Goal: Find specific page/section: Find specific page/section

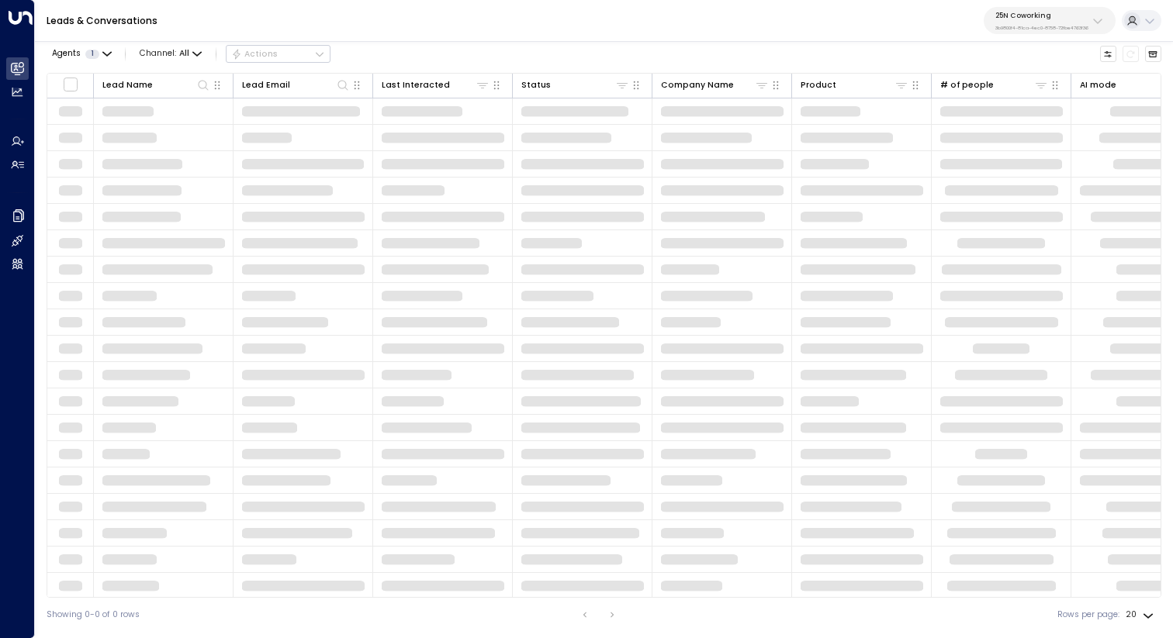
click at [1058, 15] on p "25N Coworking" at bounding box center [1041, 15] width 93 height 9
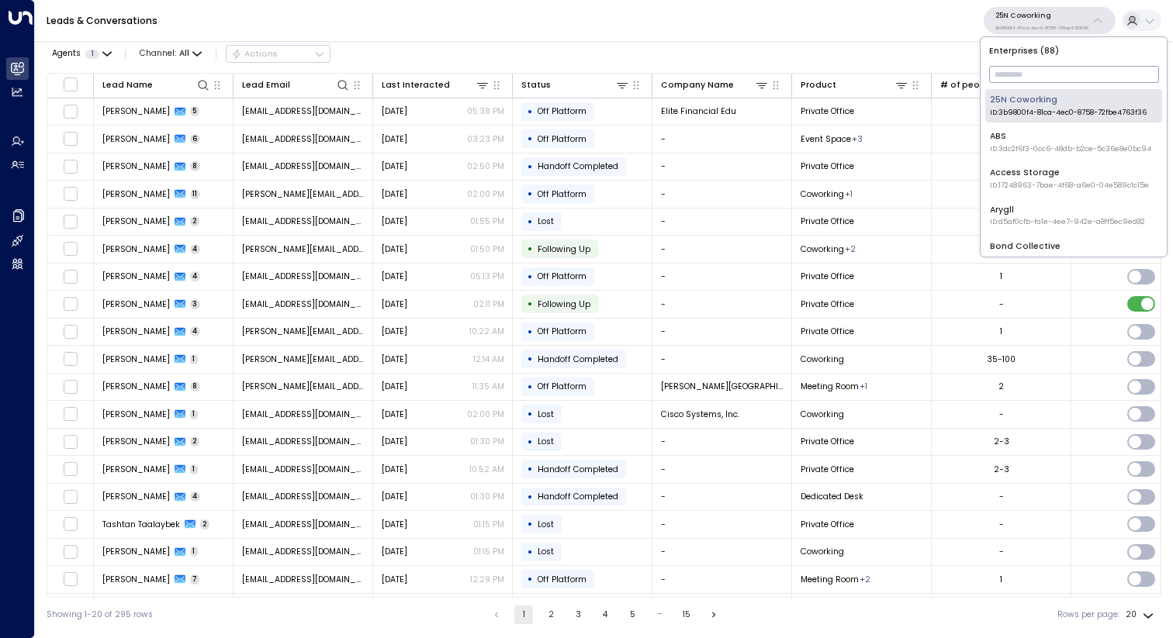
click at [1049, 177] on div "Access Storage ID: 17248963-7bae-4f68-a6e0-04e589c1c15e" at bounding box center [1069, 179] width 159 height 24
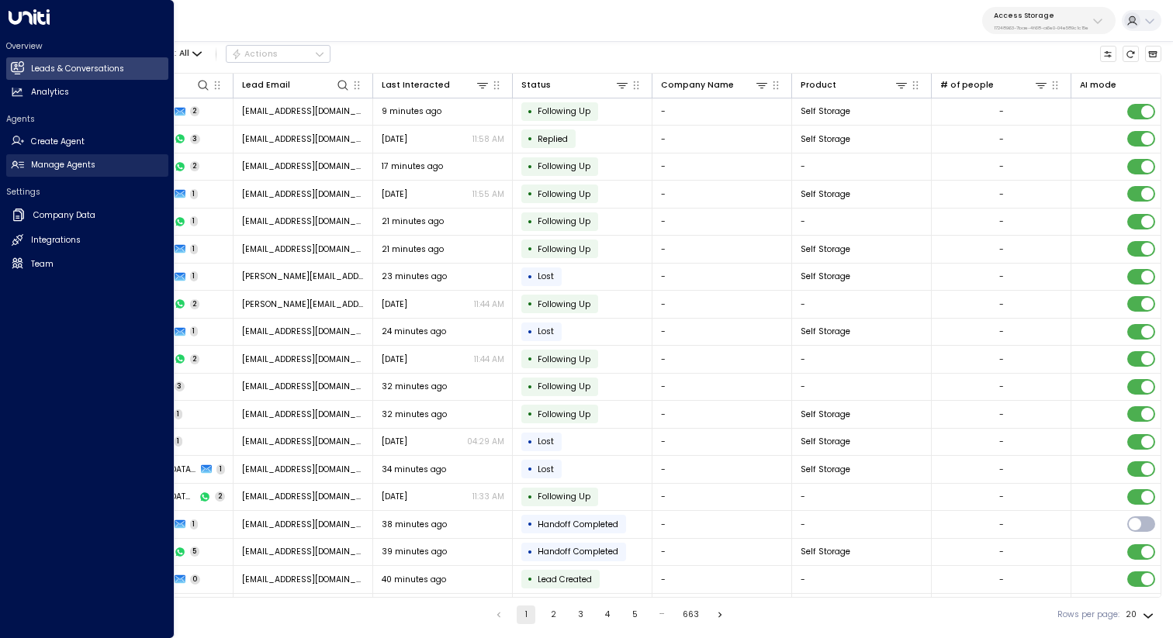
click at [46, 165] on h2 "Manage Agents" at bounding box center [63, 165] width 64 height 12
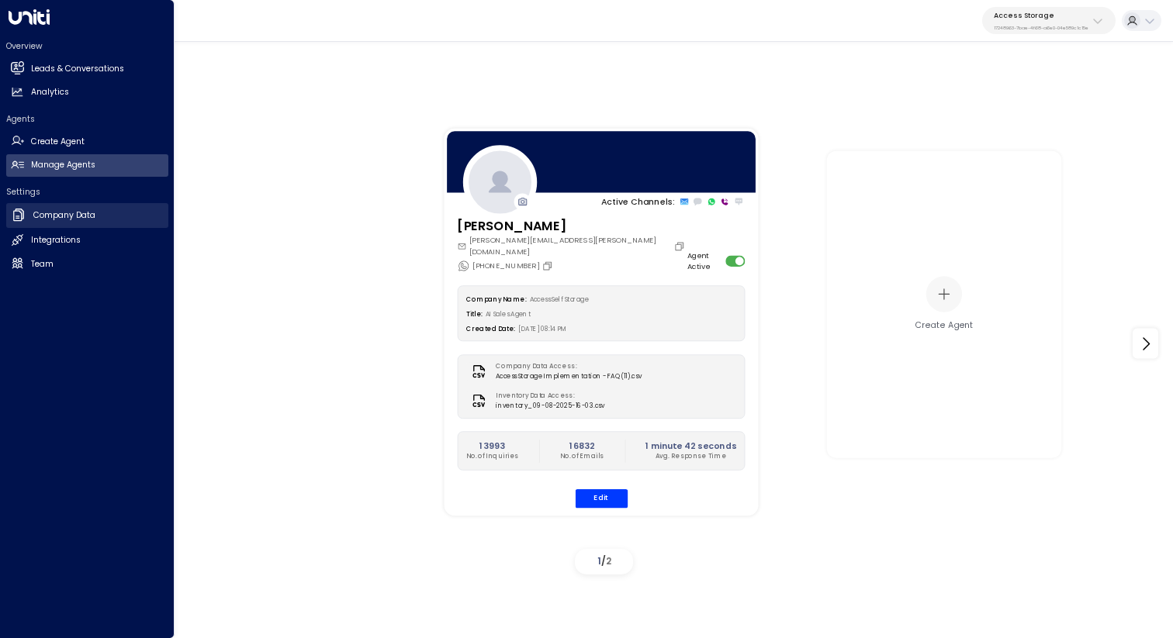
click at [70, 211] on h2 "Company Data" at bounding box center [64, 215] width 62 height 12
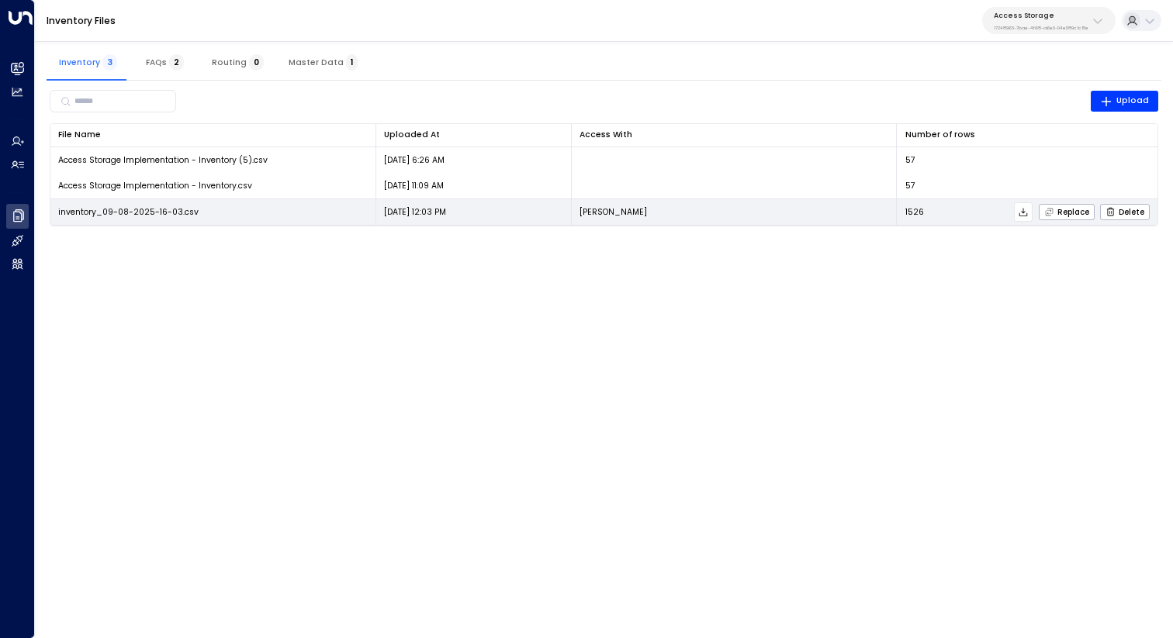
click at [1025, 211] on icon at bounding box center [1023, 212] width 11 height 11
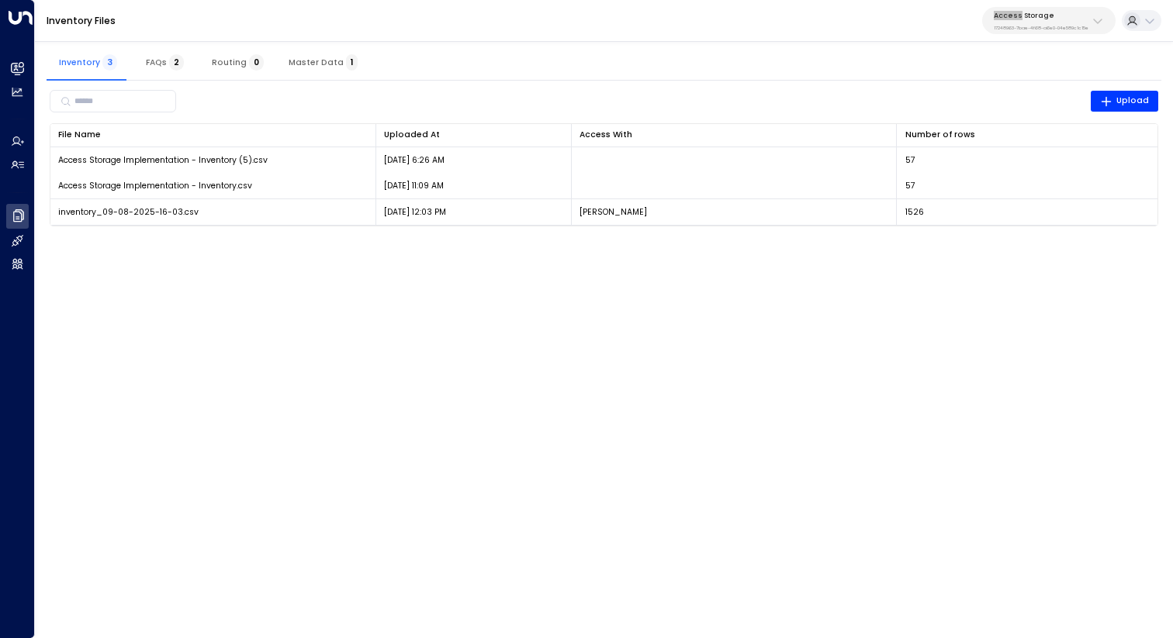
click at [893, 19] on div "Inventory Files Access Storage 17248963-7bae-4f68-a6e0-04e589c1c15e" at bounding box center [604, 21] width 1138 height 42
click at [541, 241] on html "Overview Leads & Conversations Leads & Conversations Analytics Analytics Agents…" at bounding box center [586, 120] width 1173 height 241
